Goal: Task Accomplishment & Management: Use online tool/utility

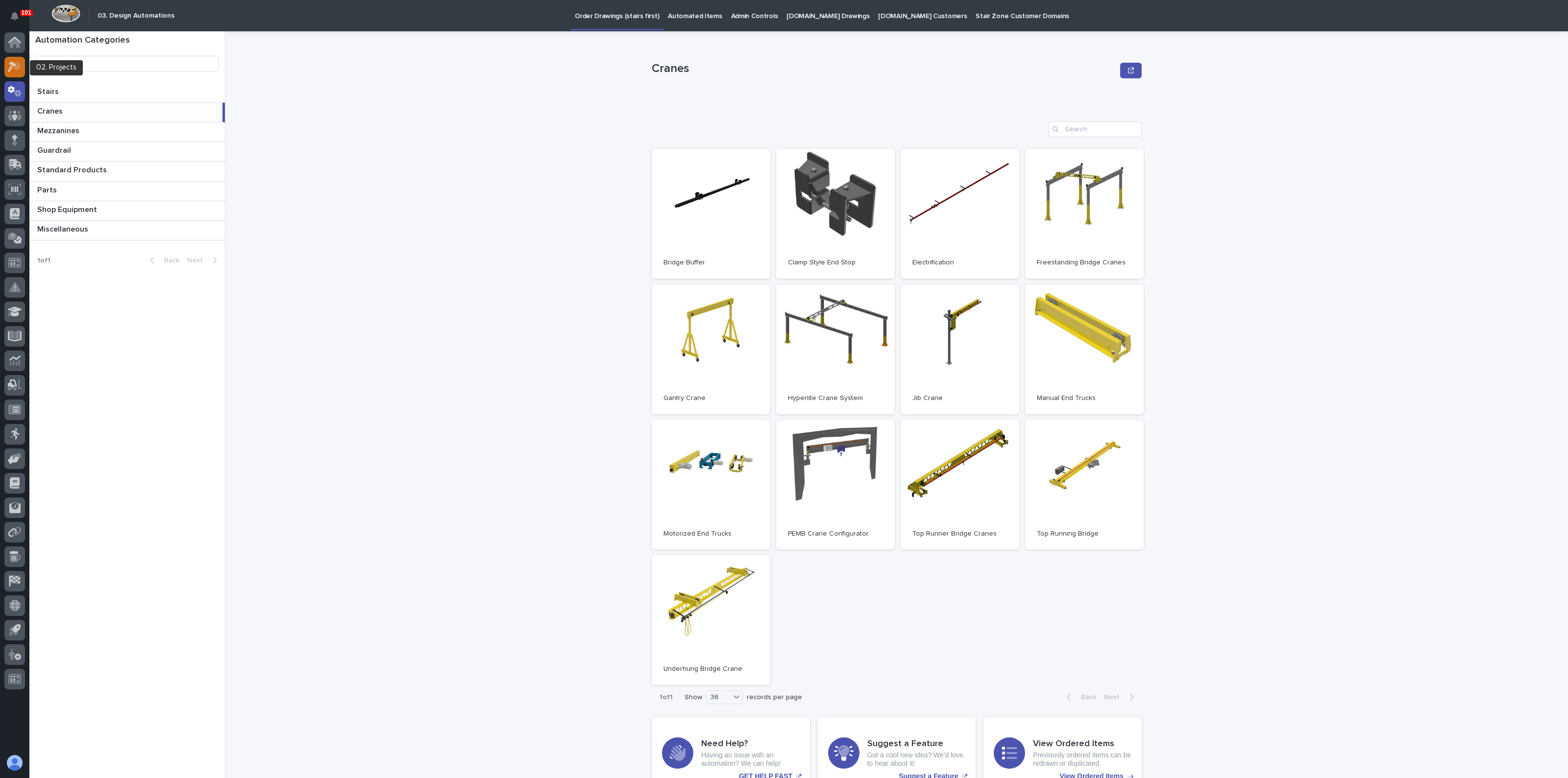
click at [24, 67] on div at bounding box center [14, 66] width 20 height 20
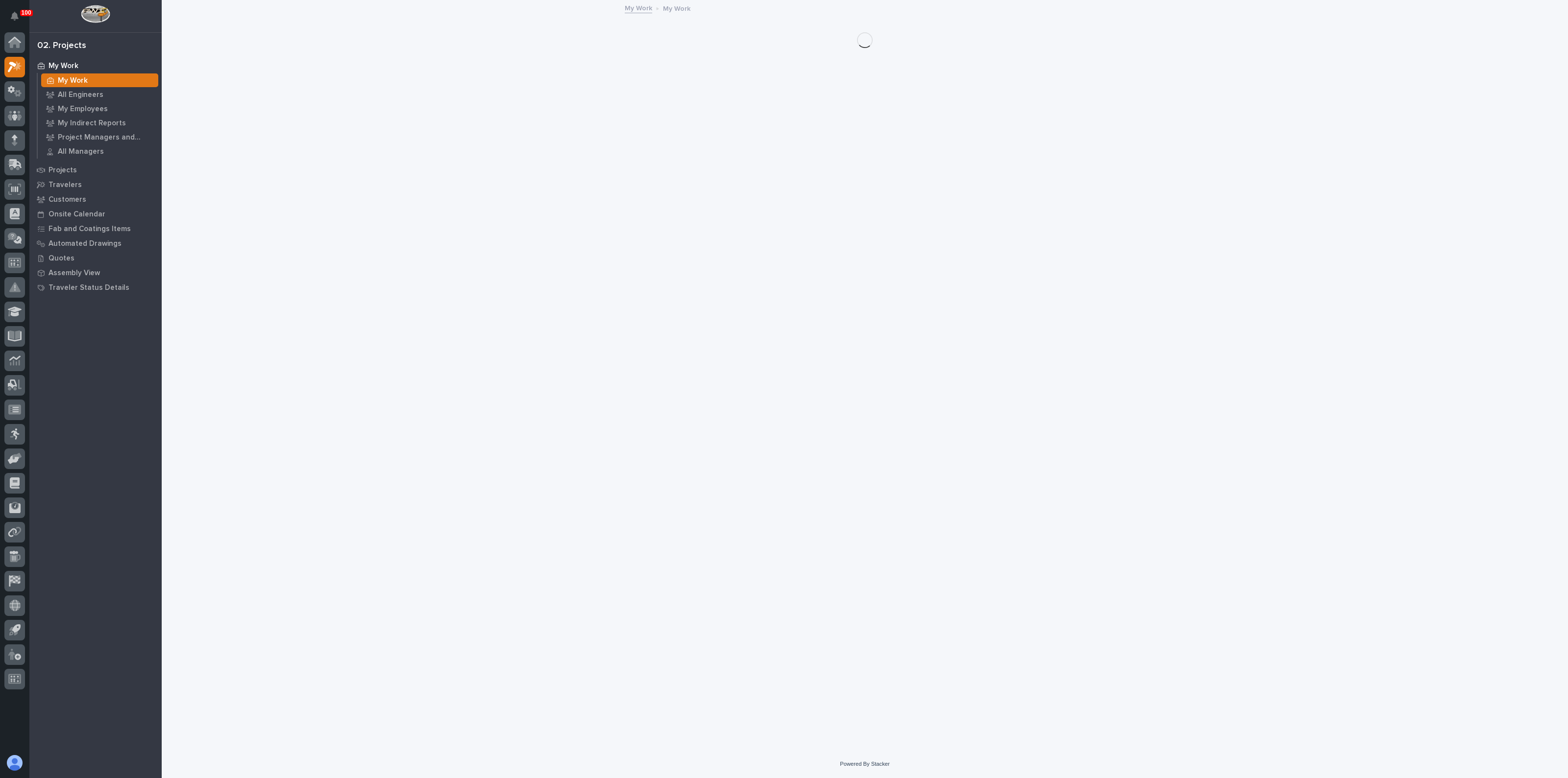
drag, startPoint x: 75, startPoint y: 75, endPoint x: 270, endPoint y: 160, distance: 212.7
click at [75, 75] on div "My Work" at bounding box center [99, 81] width 117 height 14
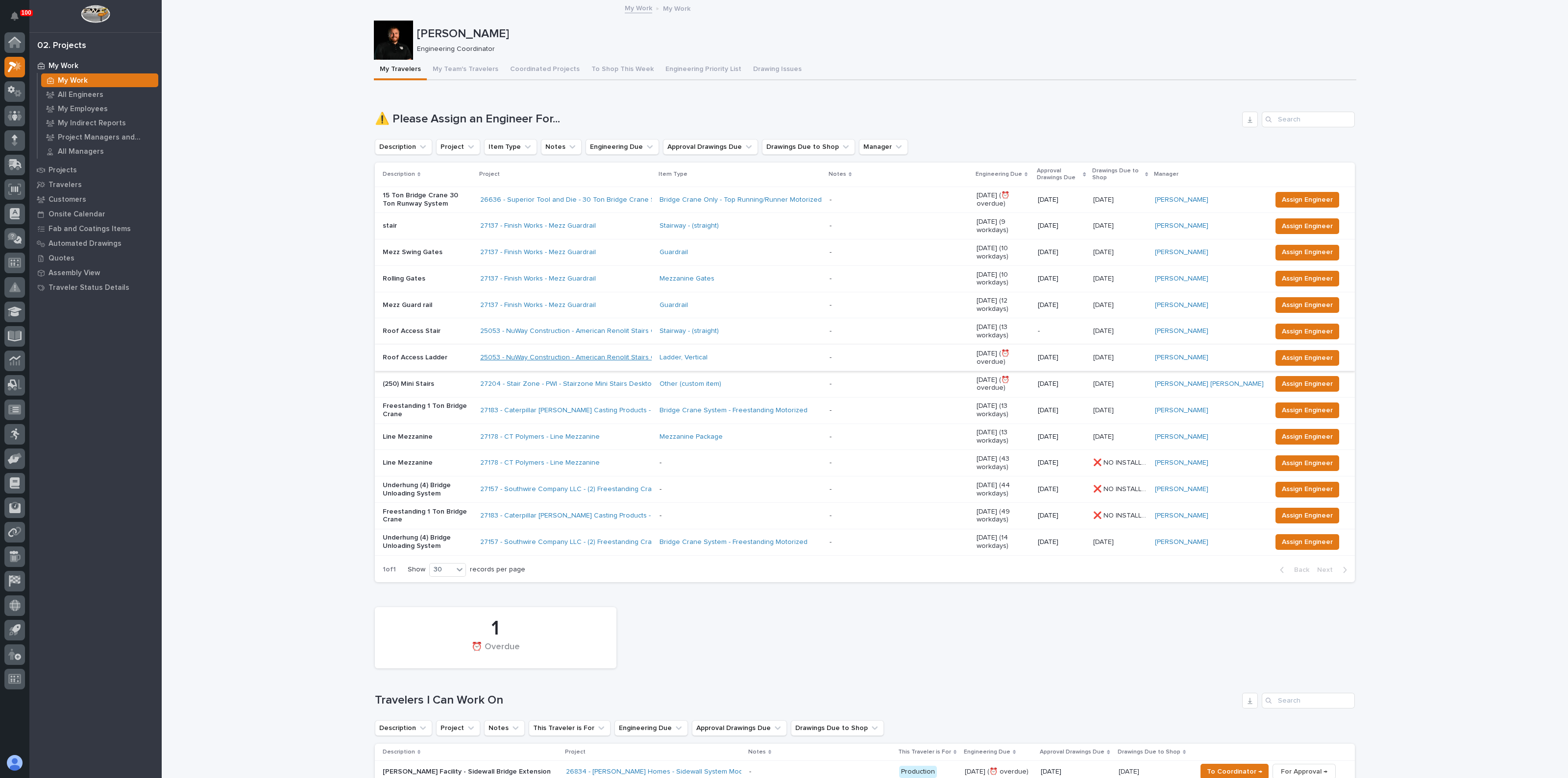
click at [546, 353] on link "25053 - NuWay Construction - American Renolit Stairs Guardrail and Roof Ladder" at bounding box center [607, 357] width 254 height 8
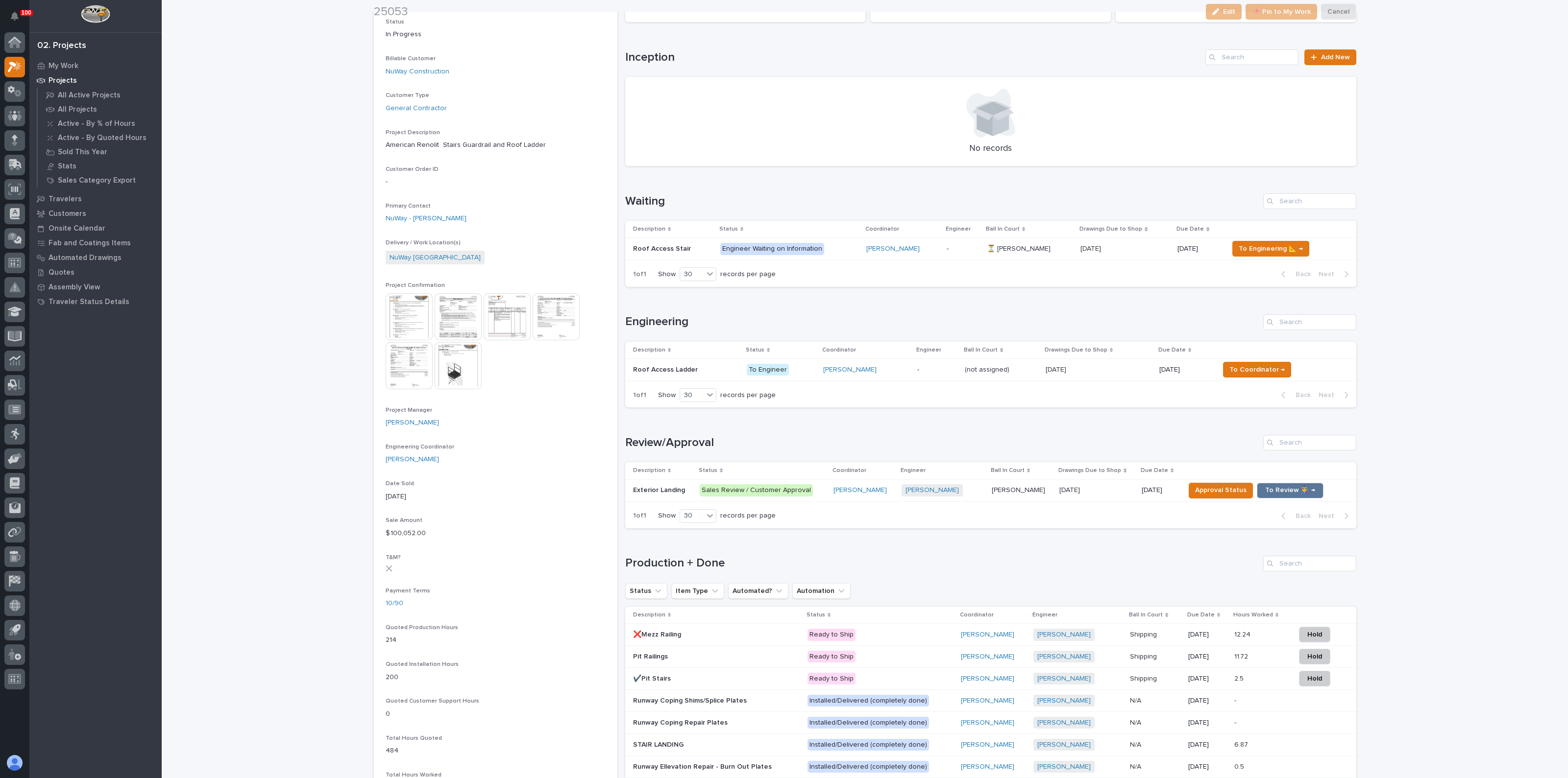
scroll to position [244, 0]
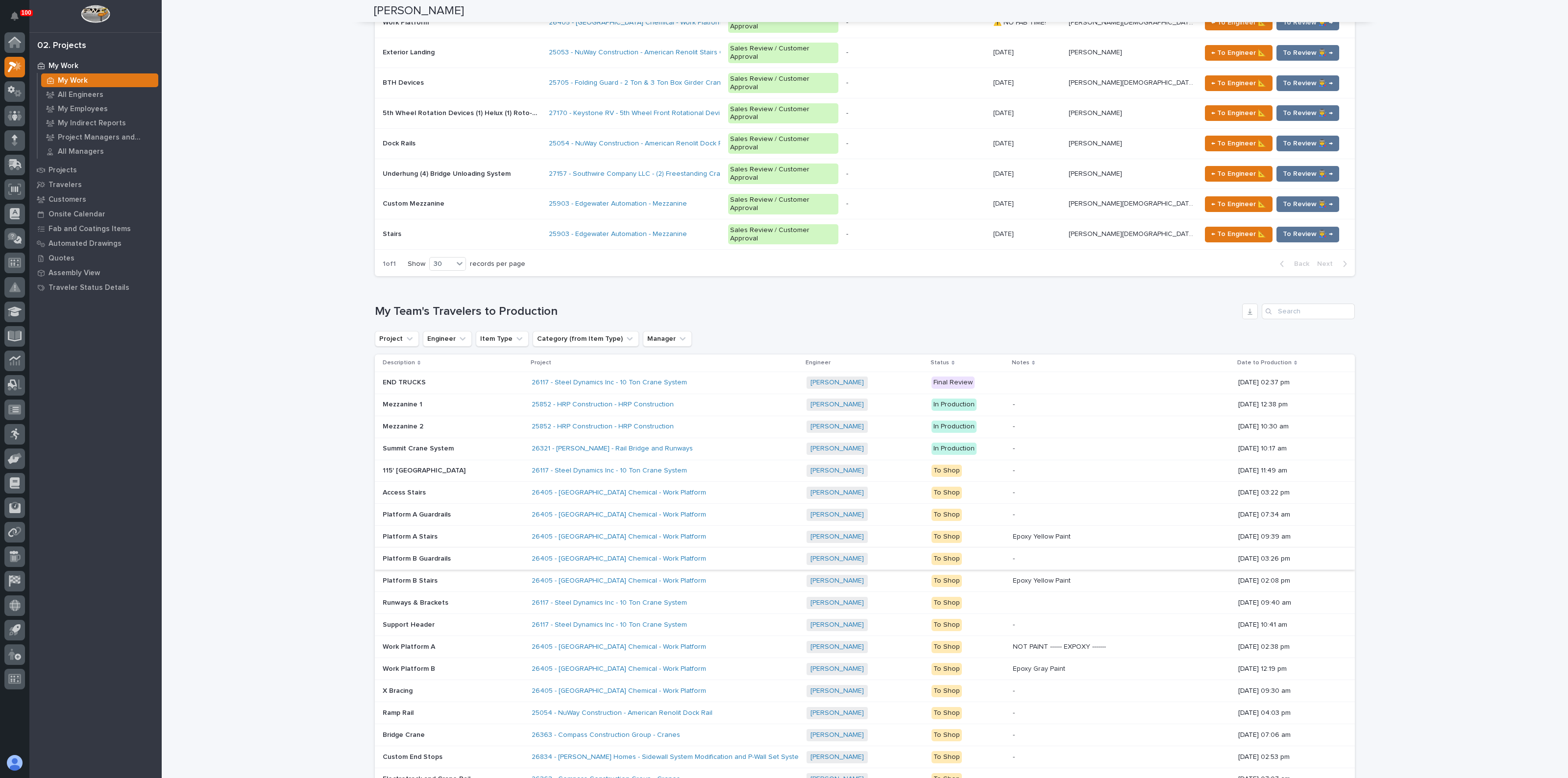
scroll to position [1408, 0]
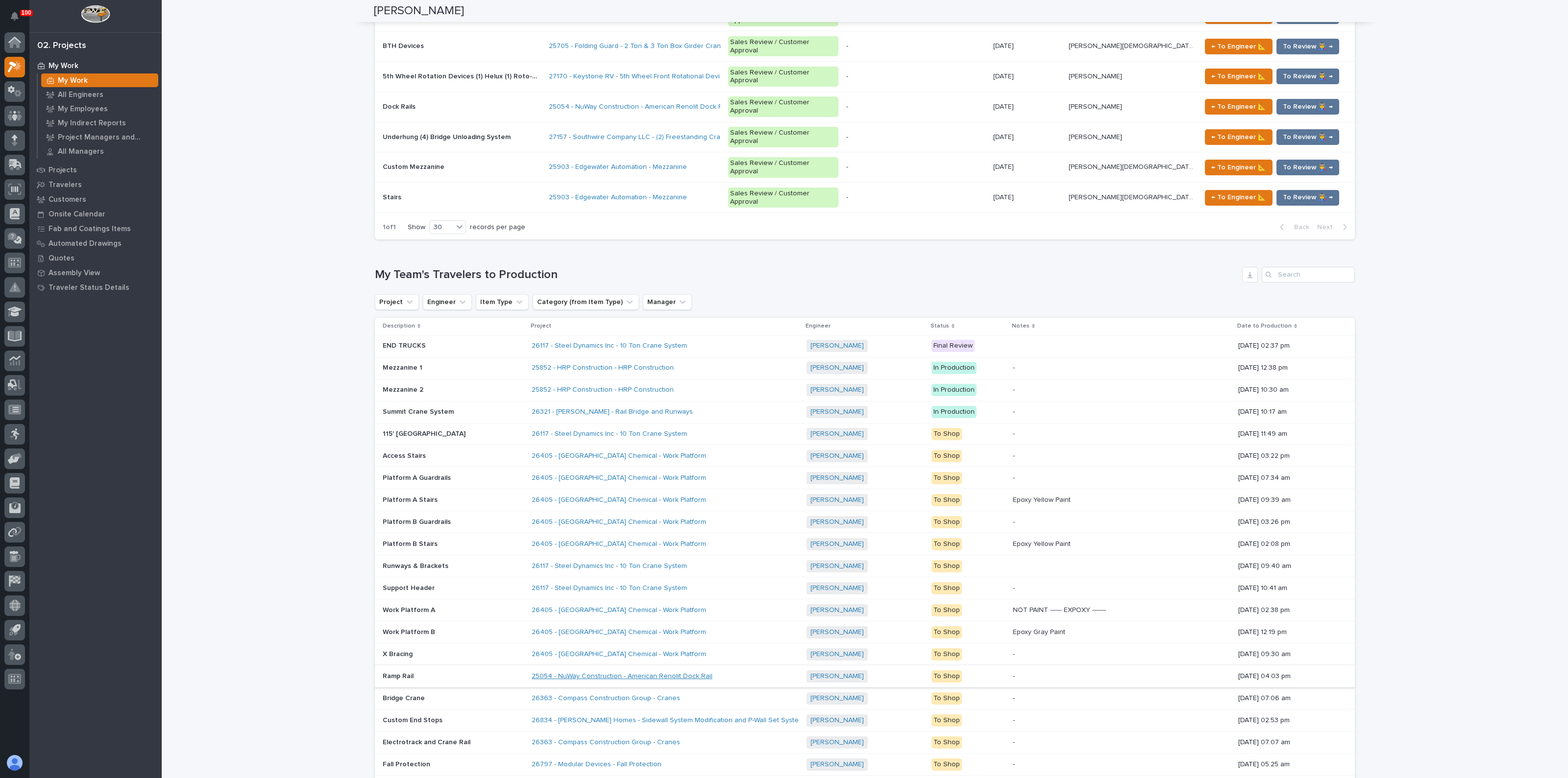
click at [578, 673] on link "25054 - NuWay Construction - American Renolit Dock Rail" at bounding box center [622, 676] width 181 height 8
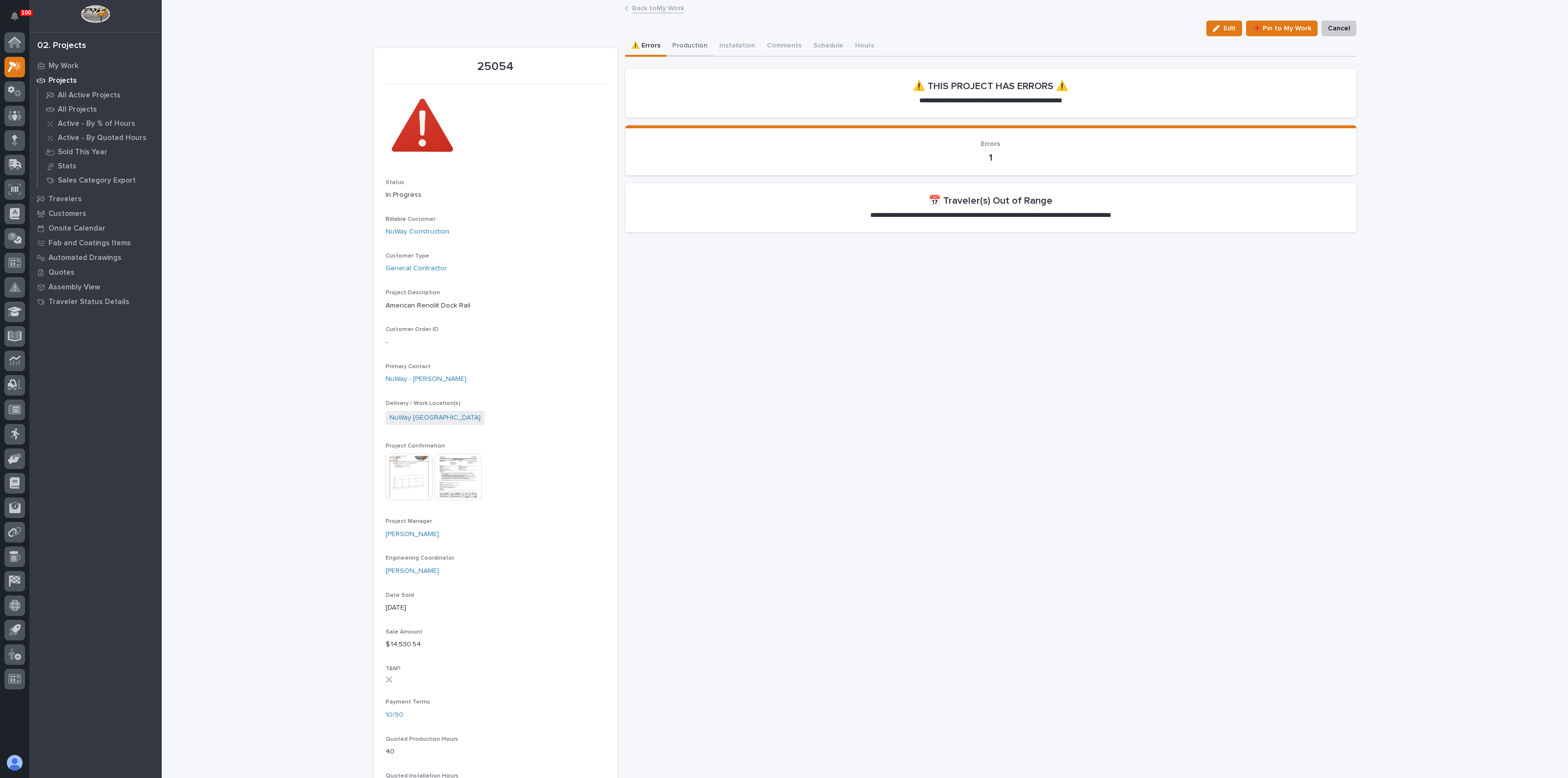
click at [685, 42] on button "Production" at bounding box center [689, 46] width 47 height 20
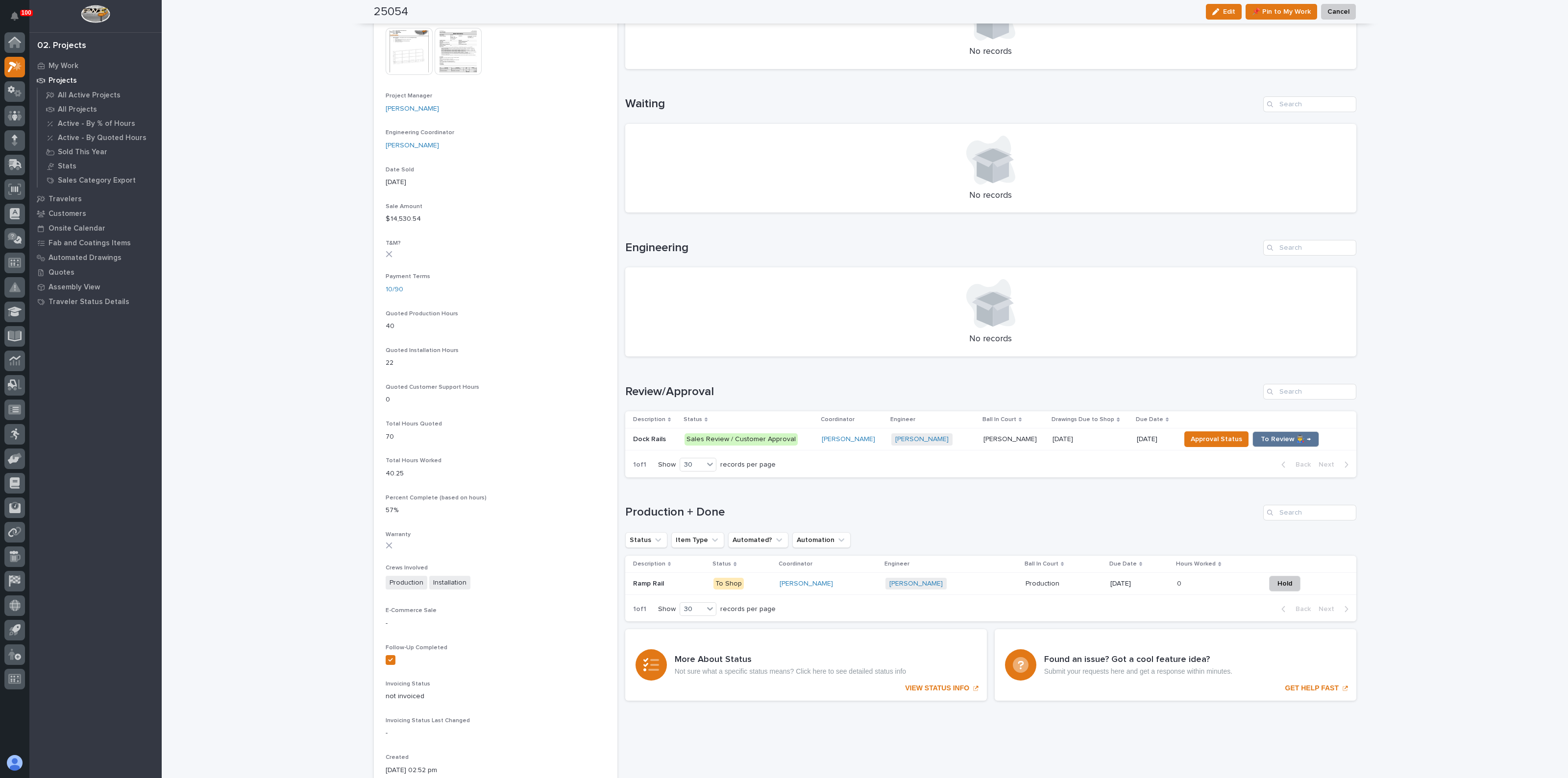
scroll to position [428, 0]
click at [1191, 433] on span "Approval Status" at bounding box center [1216, 437] width 51 height 12
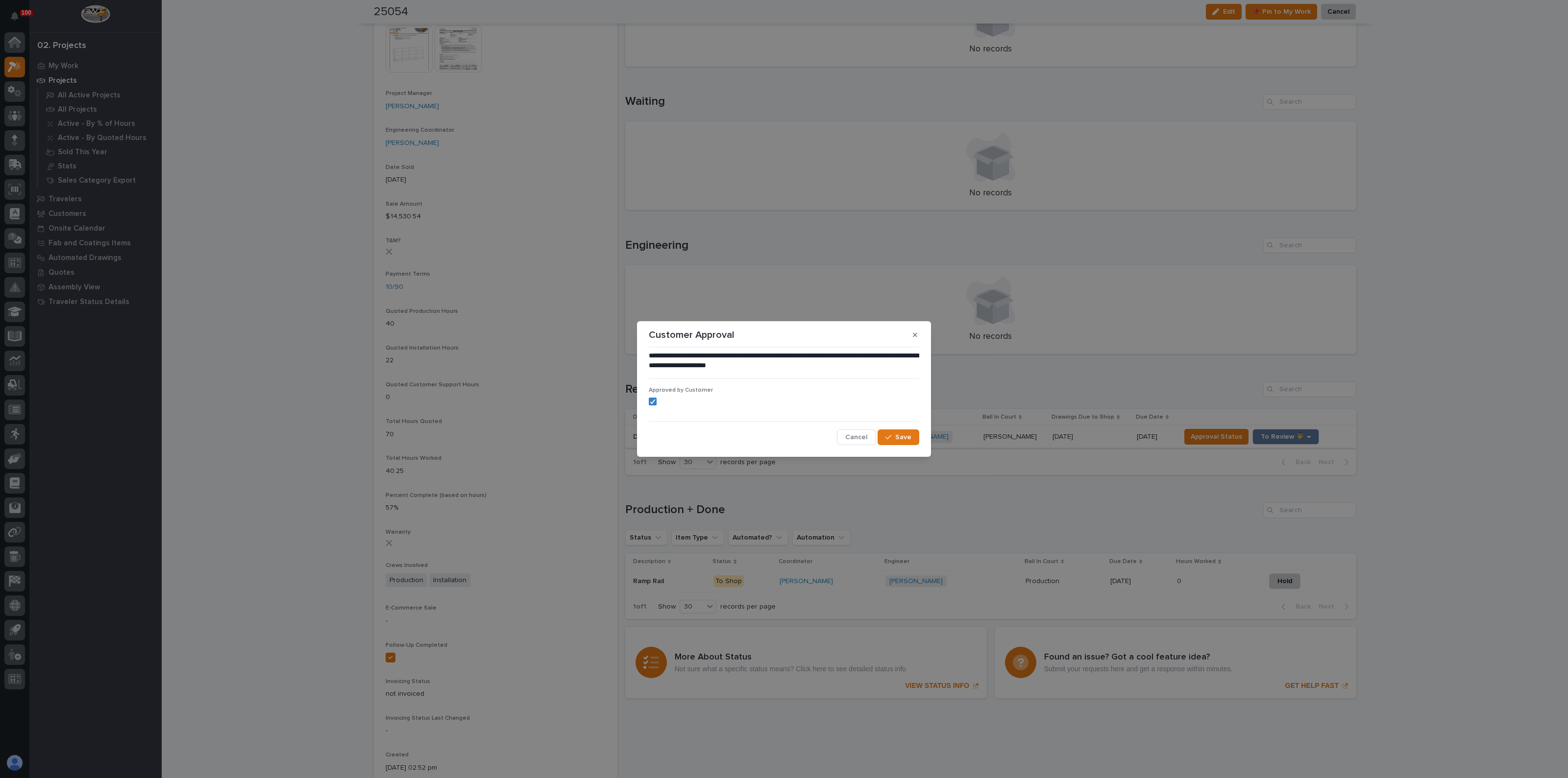
click at [870, 435] on button "Cancel" at bounding box center [856, 437] width 38 height 16
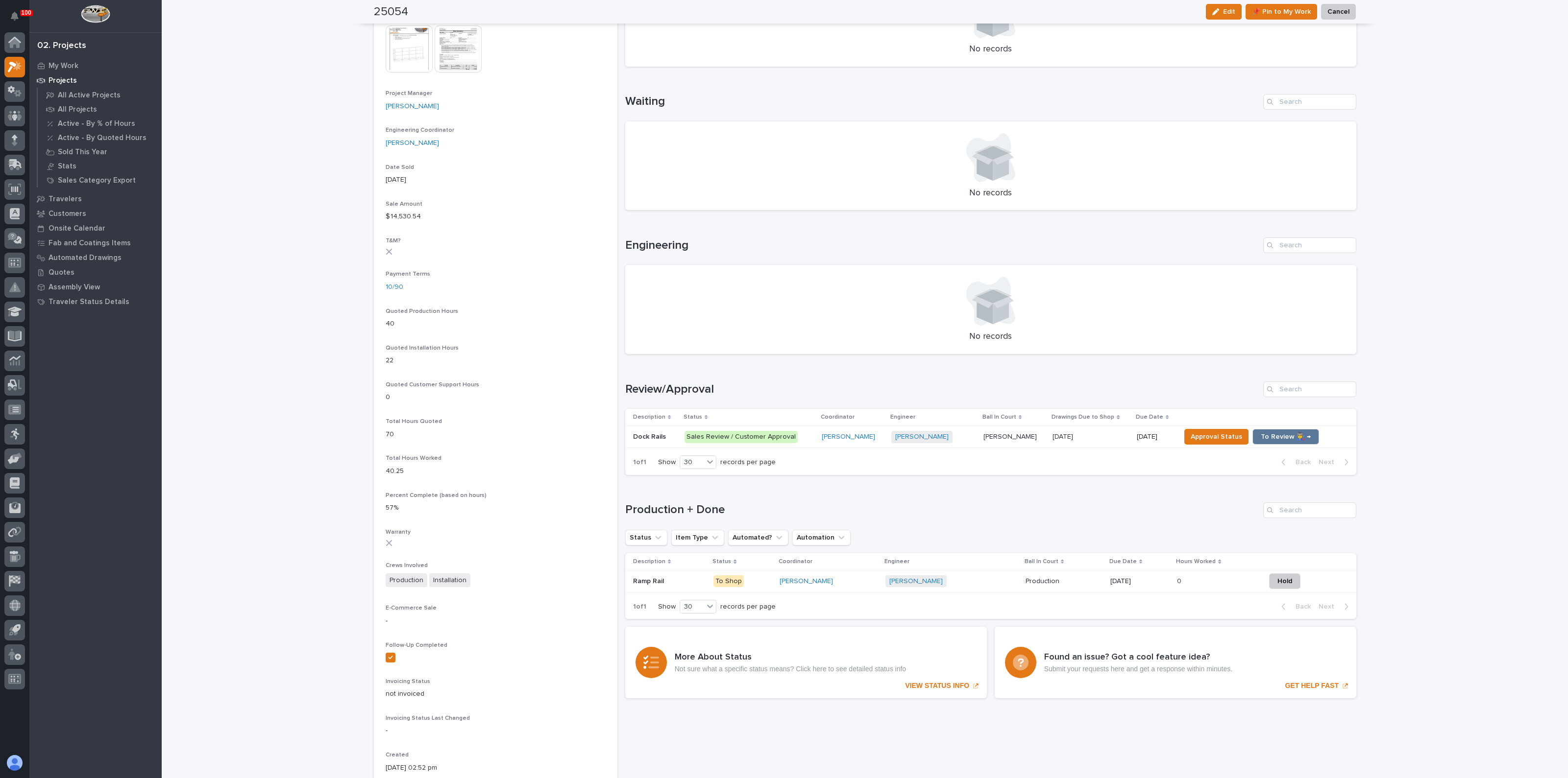
click at [650, 432] on p "Dock Rails" at bounding box center [650, 436] width 35 height 11
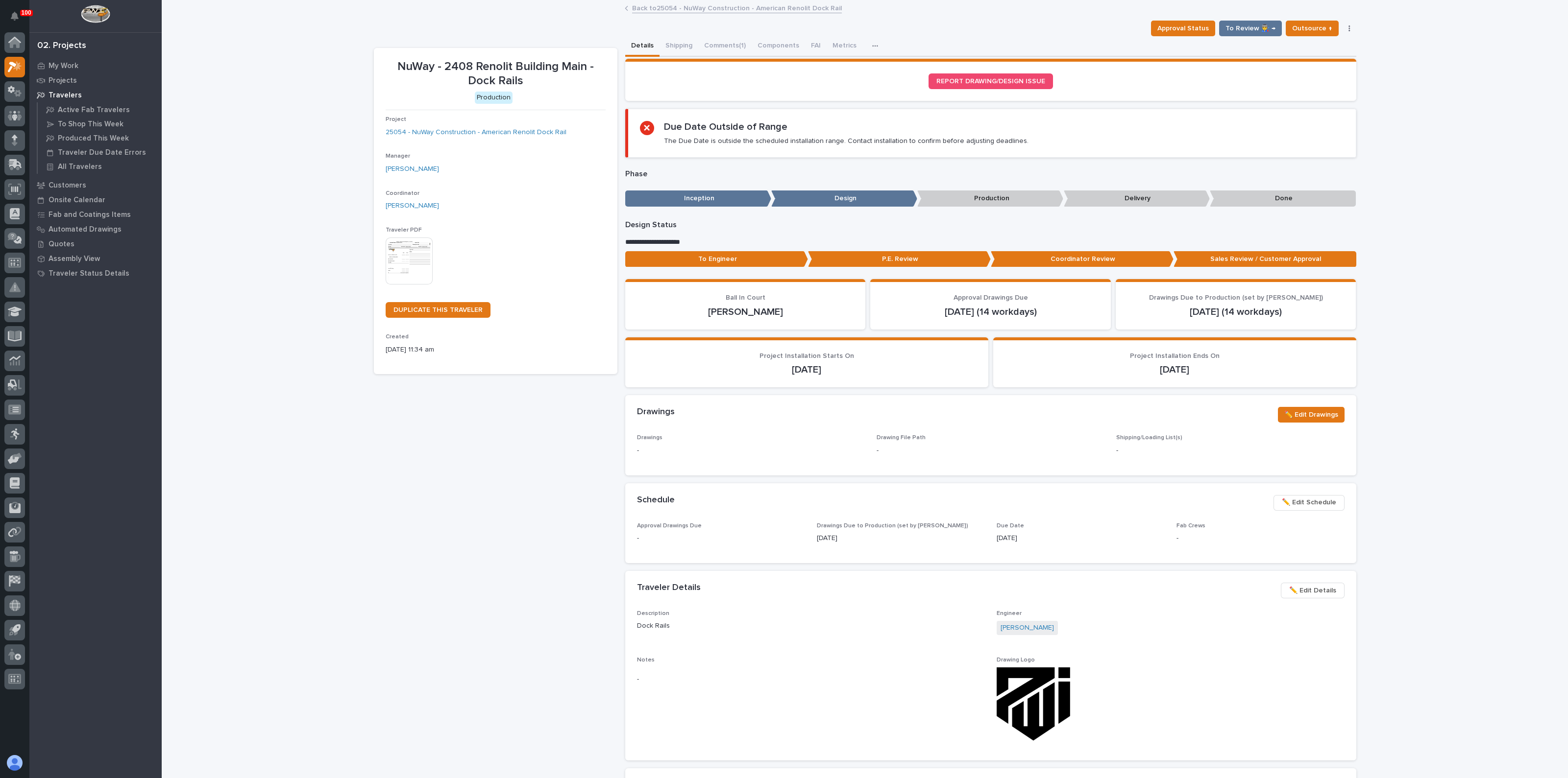
click at [390, 266] on img at bounding box center [409, 261] width 47 height 47
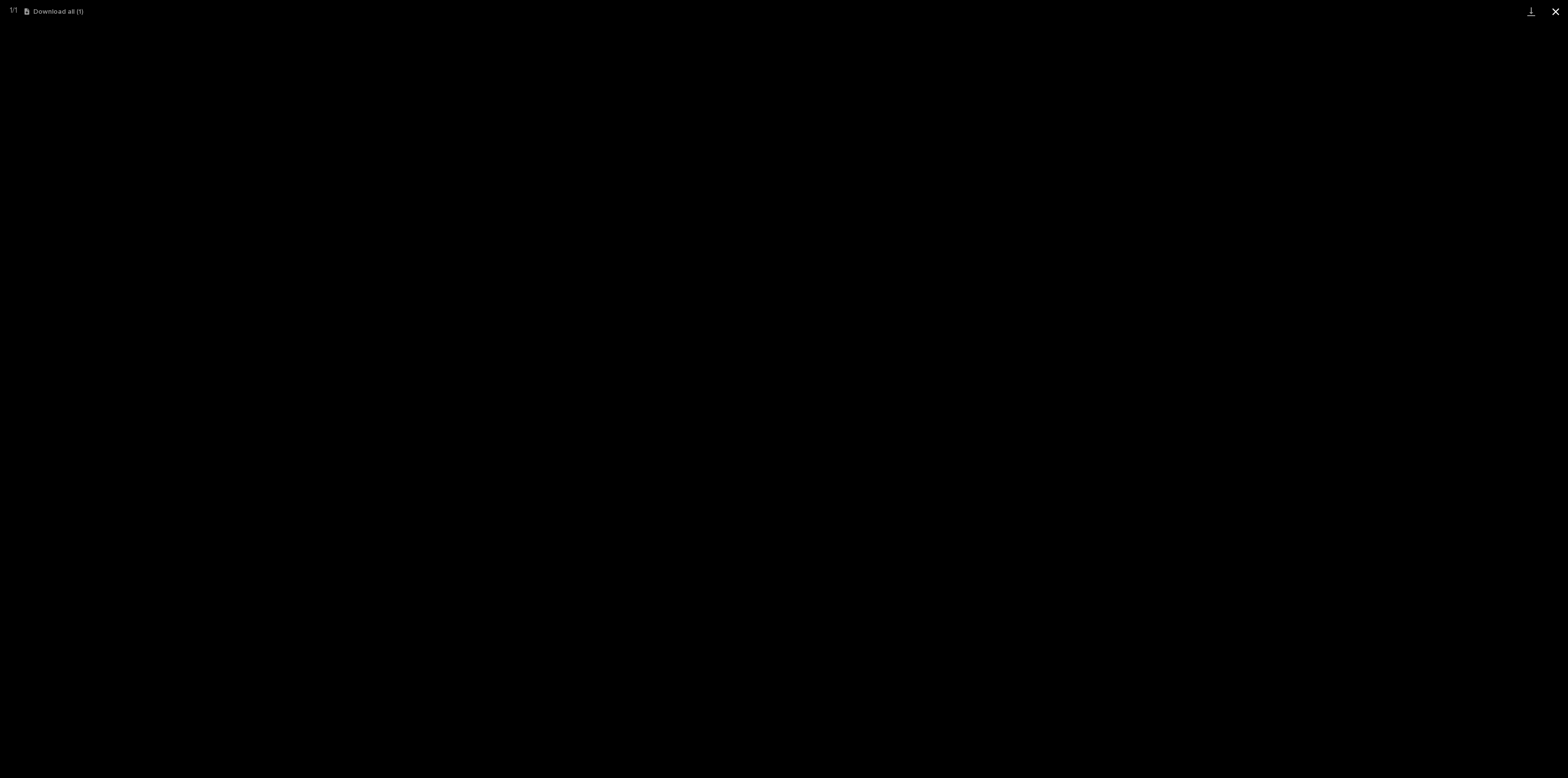
click at [1564, 8] on button "Close gallery" at bounding box center [1555, 11] width 25 height 23
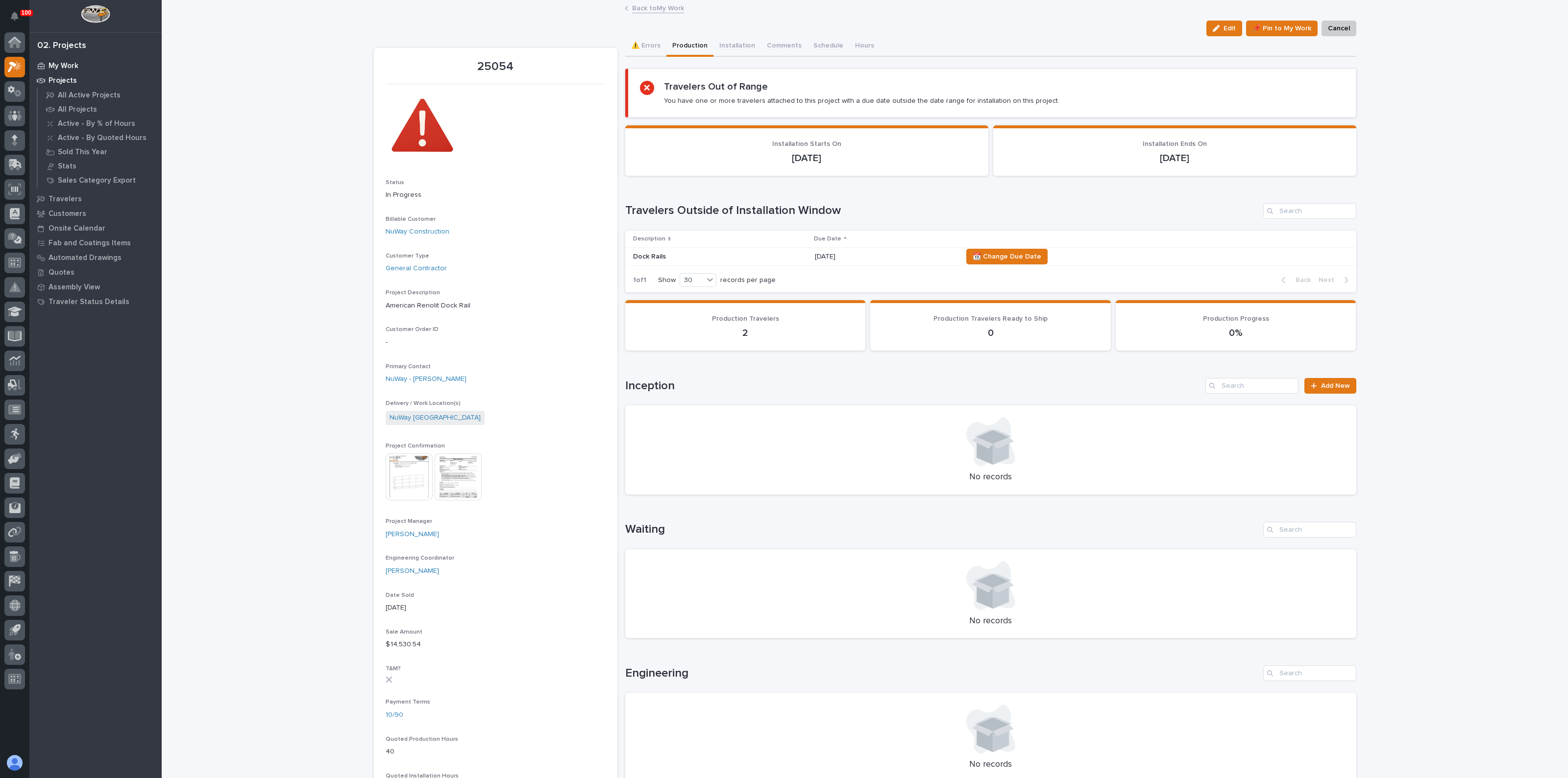
click at [68, 62] on p "My Work" at bounding box center [63, 66] width 30 height 9
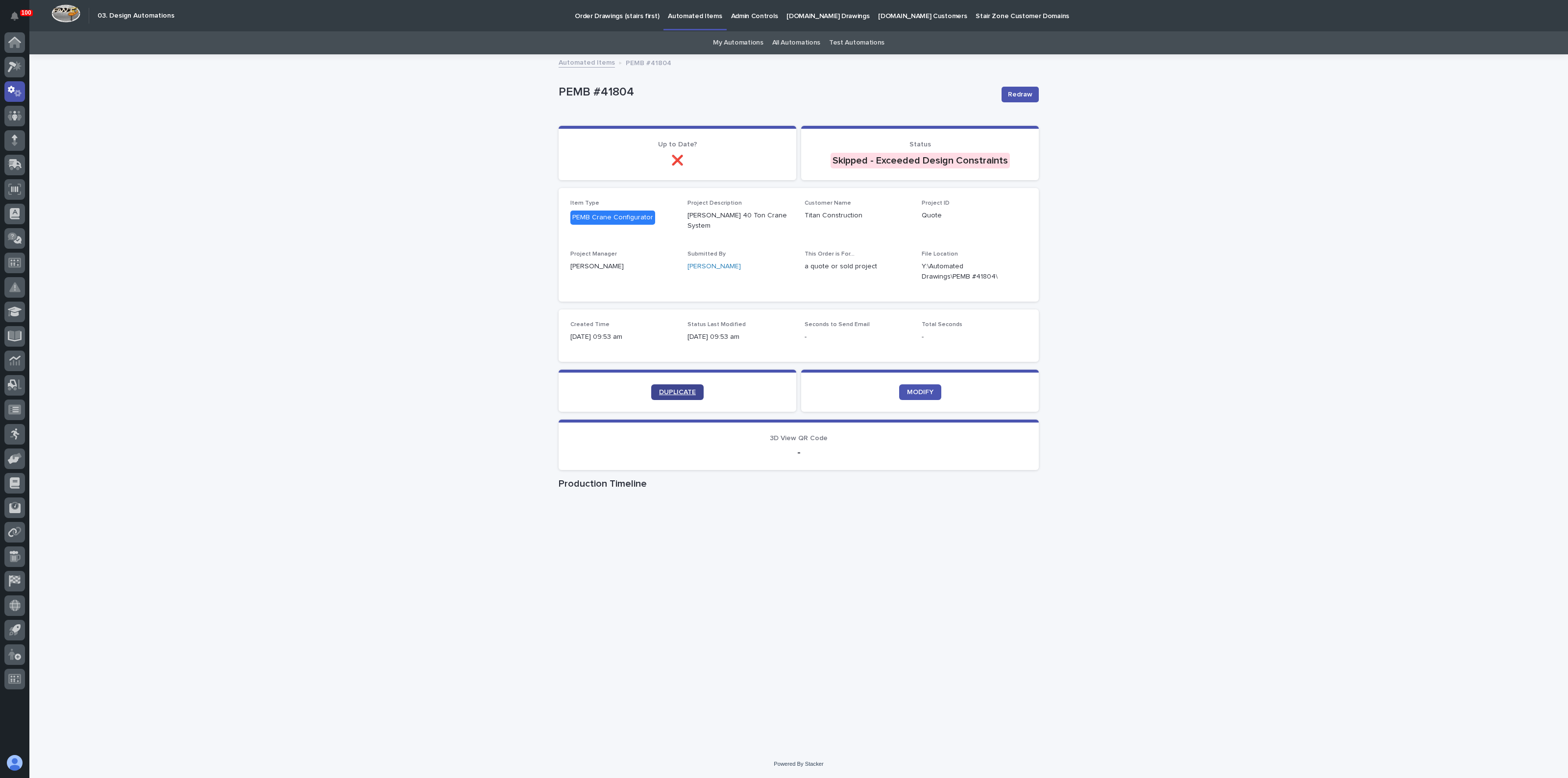
click at [680, 389] on span "DUPLICATE" at bounding box center [677, 392] width 37 height 7
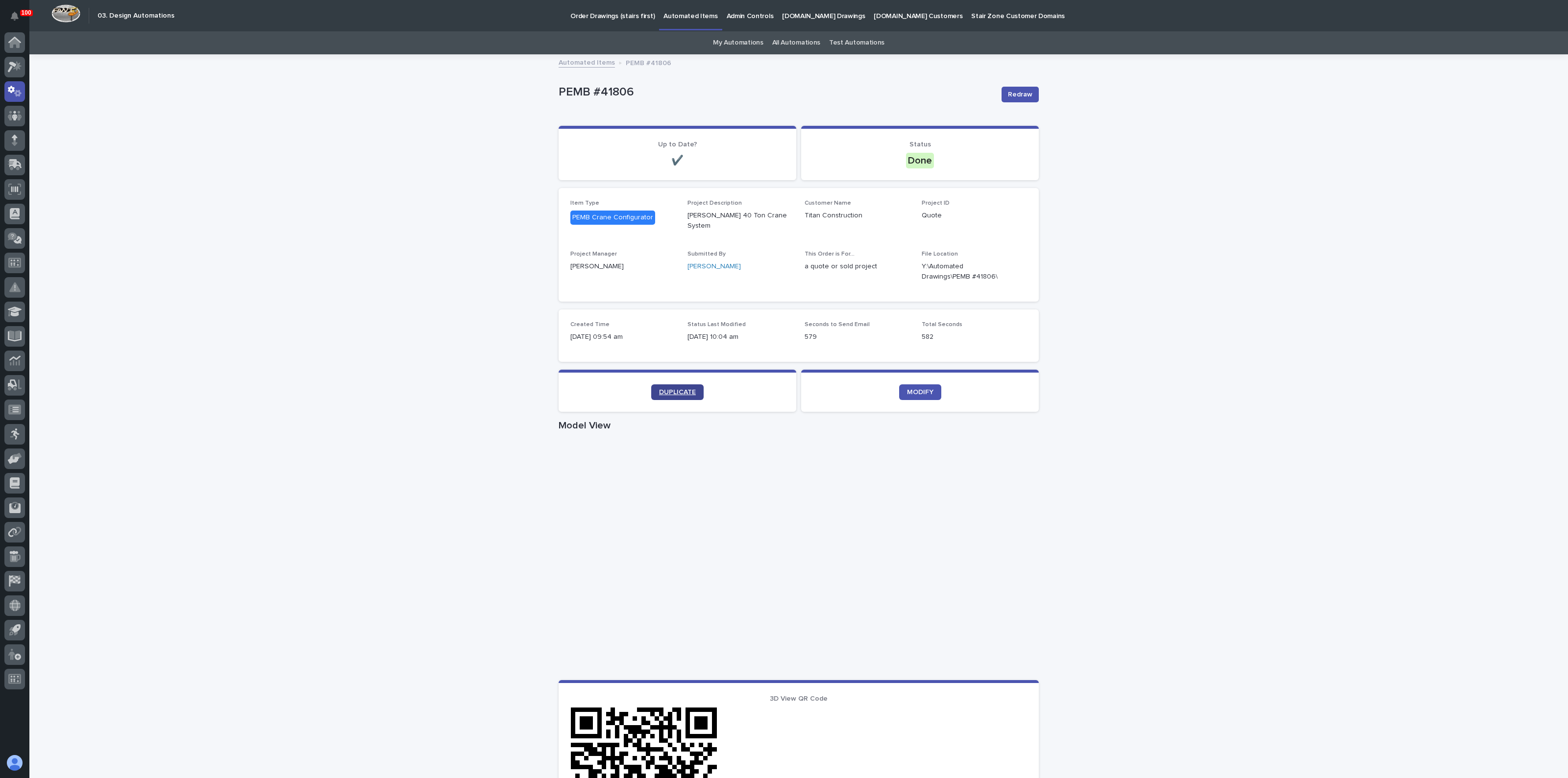
click at [662, 384] on link "DUPLICATE" at bounding box center [677, 392] width 53 height 16
